Goal: Book appointment/travel/reservation

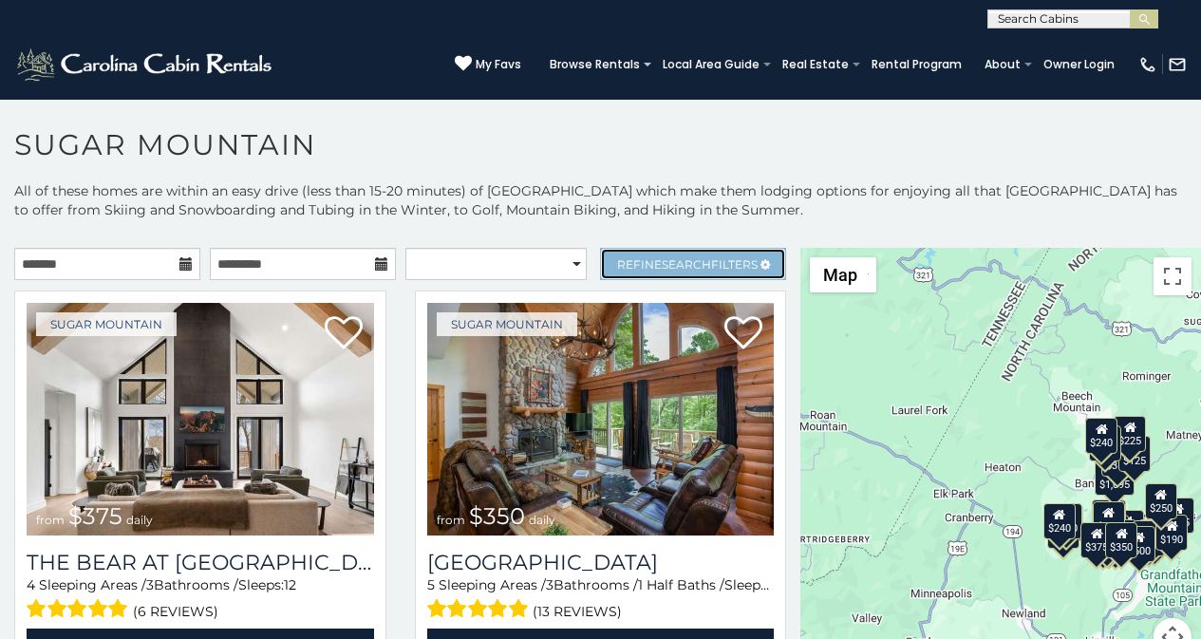
click at [624, 252] on link "Refine Search Filters" at bounding box center [693, 264] width 186 height 32
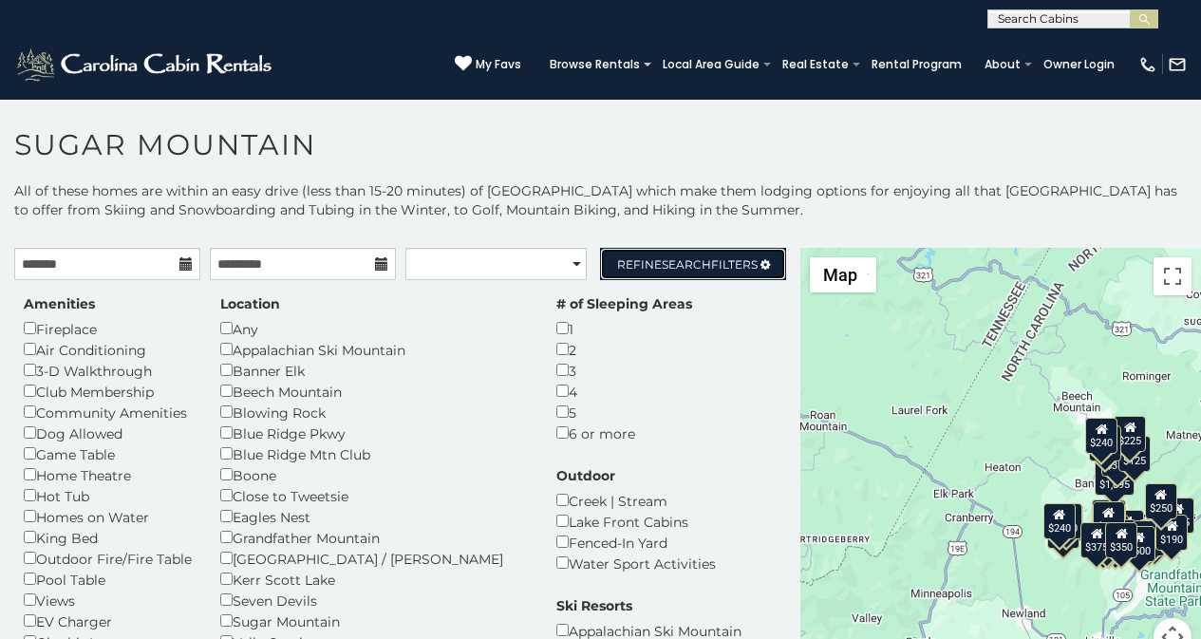
scroll to position [377, 0]
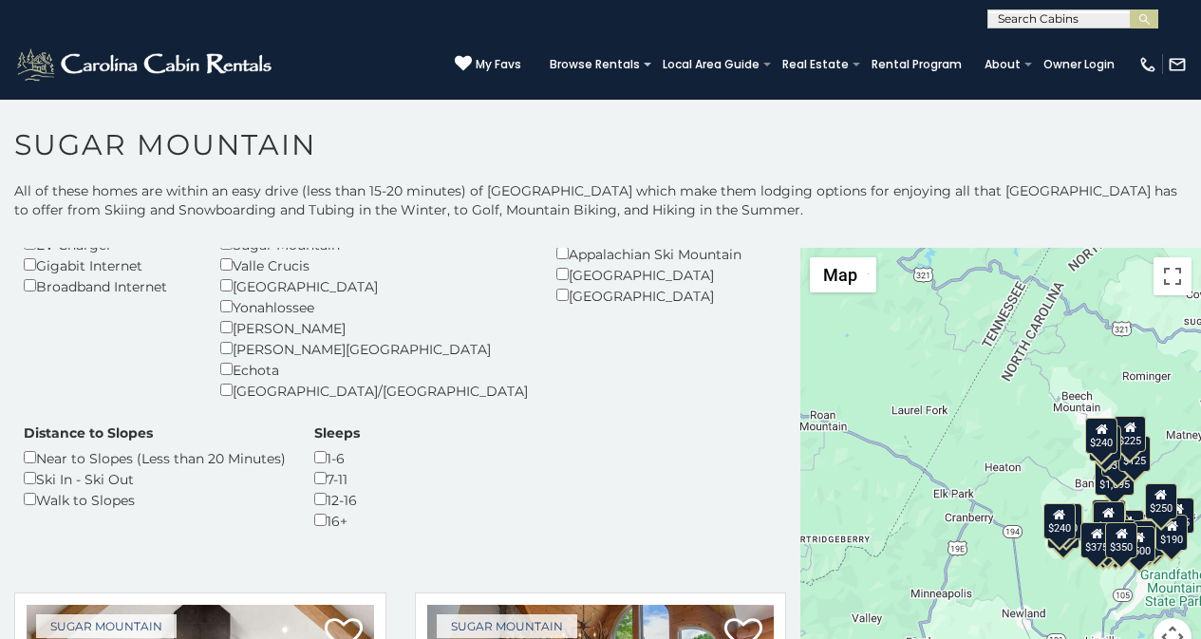
click at [434, 252] on div "Amenities Fireplace Air Conditioning 3-D Walkthrough Club Membership Community …" at bounding box center [399, 235] width 781 height 636
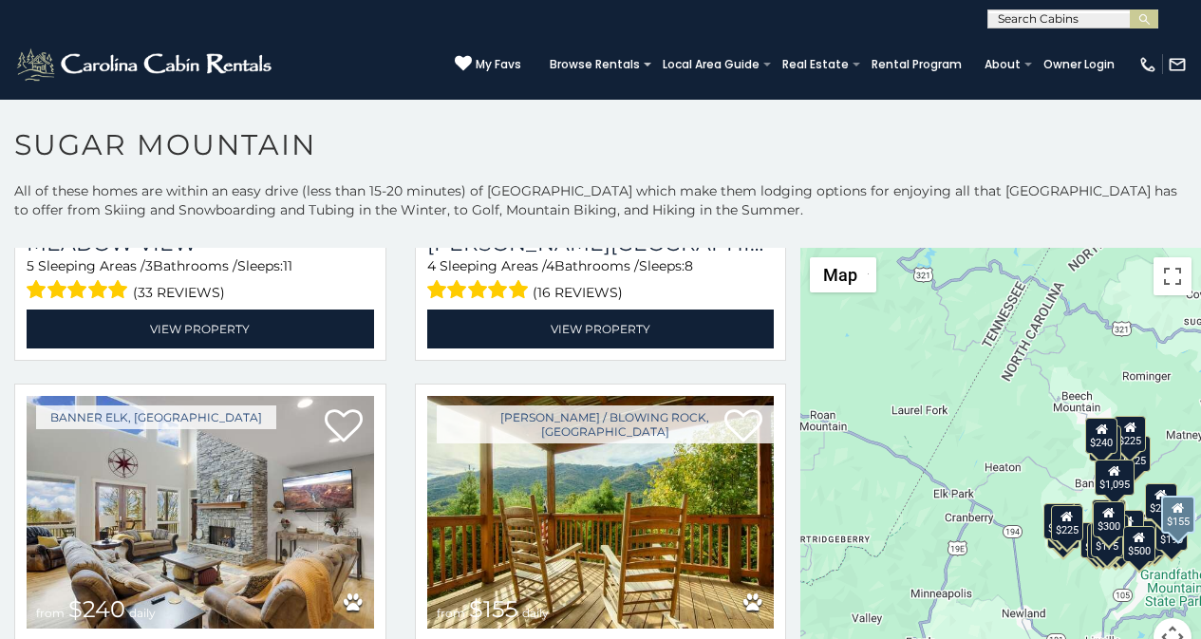
scroll to position [4712, 0]
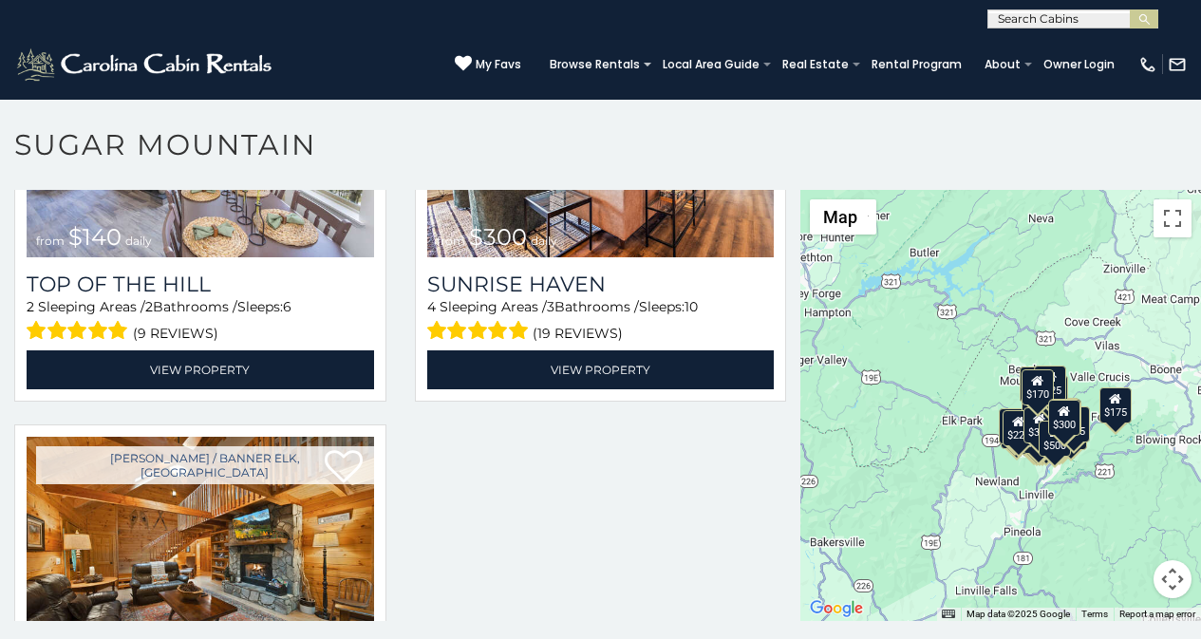
scroll to position [8, 0]
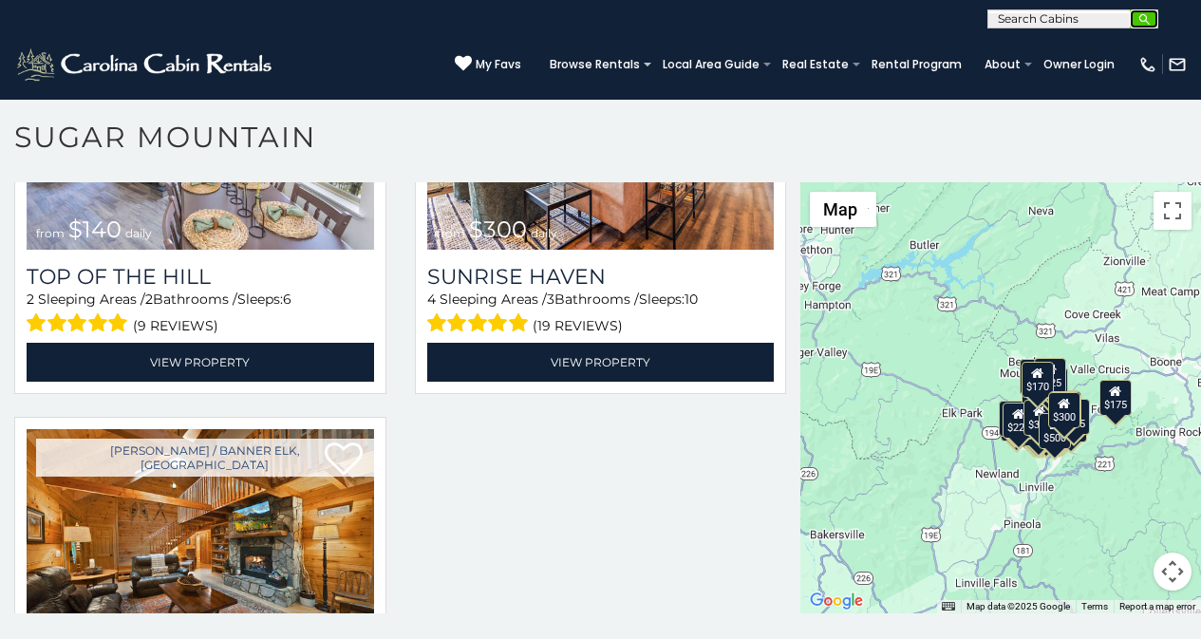
click at [1151, 23] on img "submit" at bounding box center [1144, 19] width 14 height 14
